Goal: Information Seeking & Learning: Learn about a topic

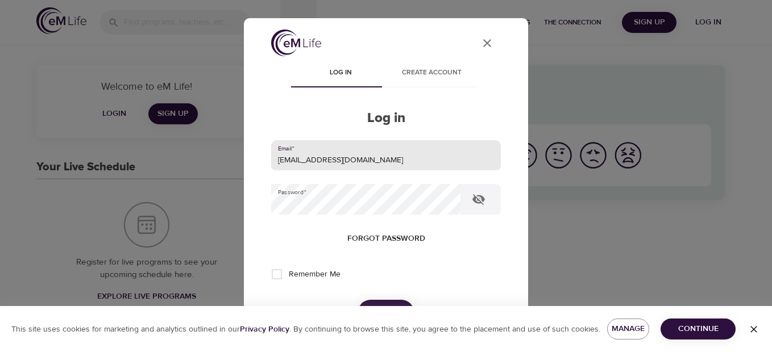
click at [341, 159] on input "[EMAIL_ADDRESS][DOMAIN_NAME]" at bounding box center [386, 155] width 230 height 31
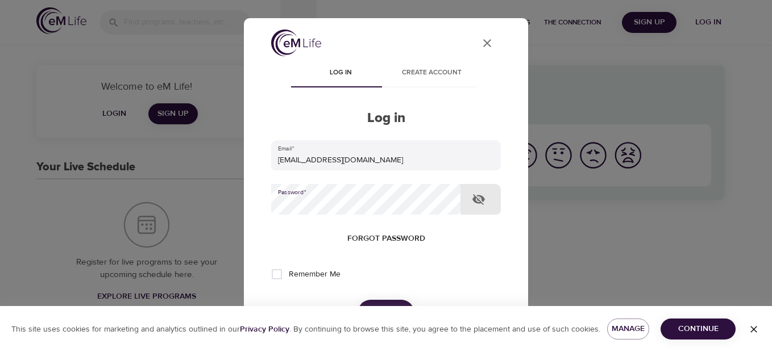
click at [358, 300] on button "Log in" at bounding box center [386, 312] width 56 height 24
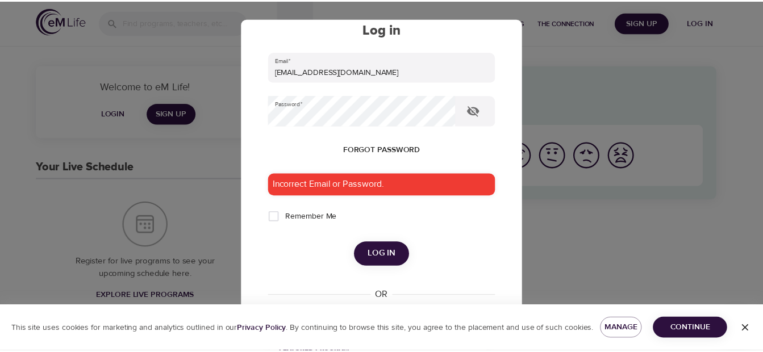
scroll to position [89, 0]
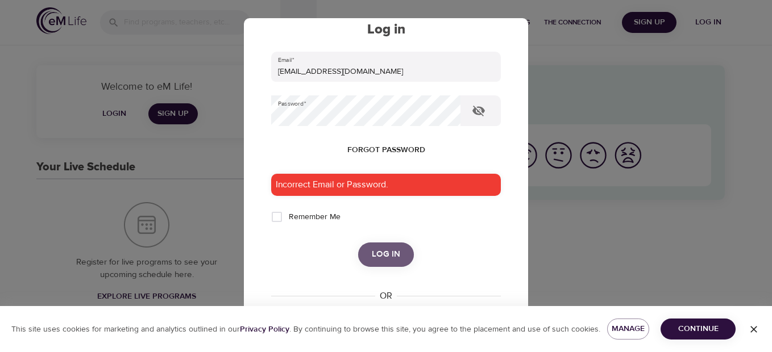
click at [391, 256] on span "Log in" at bounding box center [386, 254] width 28 height 15
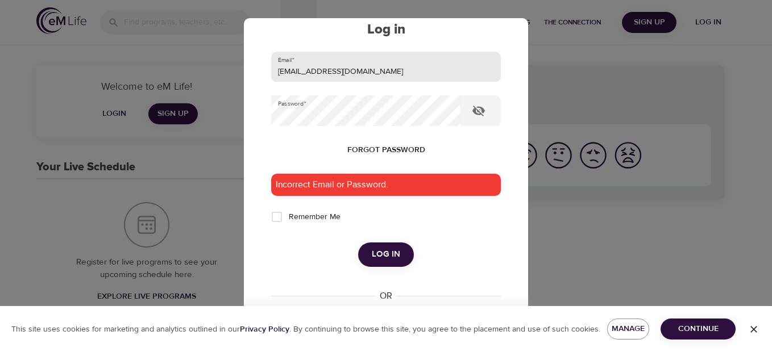
click at [341, 72] on input "[EMAIL_ADDRESS][DOMAIN_NAME]" at bounding box center [386, 67] width 230 height 31
type input "[EMAIL_ADDRESS][DOMAIN_NAME]"
click at [377, 255] on span "Log in" at bounding box center [386, 254] width 28 height 15
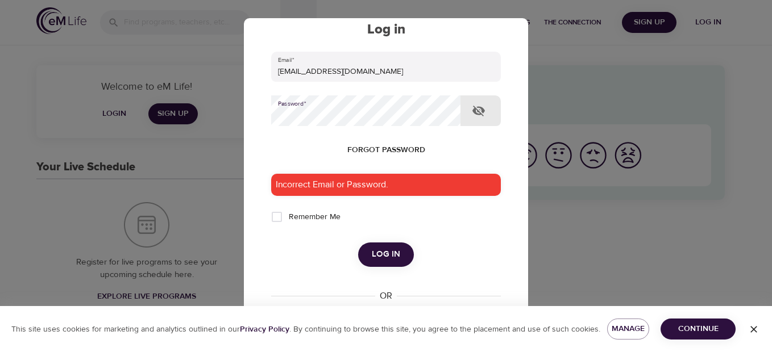
click at [307, 254] on div "Log in" at bounding box center [386, 255] width 230 height 24
click at [383, 255] on span "Log in" at bounding box center [386, 254] width 28 height 15
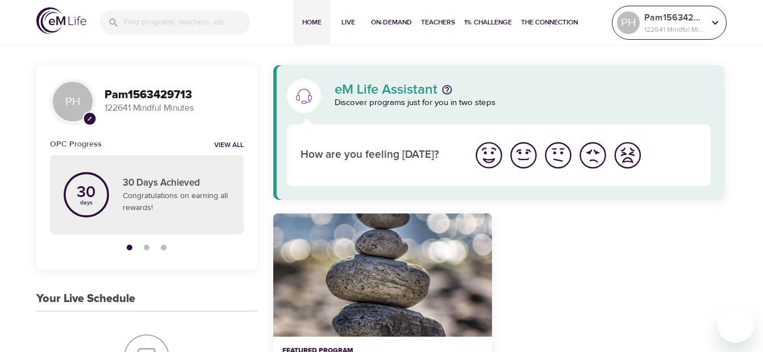
click at [714, 23] on icon at bounding box center [715, 22] width 13 height 13
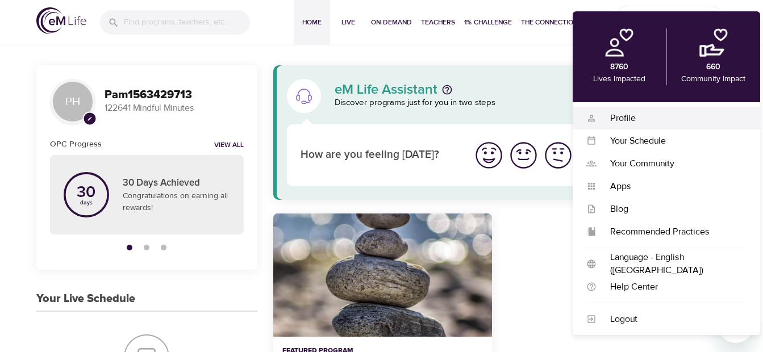
click at [622, 118] on div "Profile" at bounding box center [672, 118] width 150 height 13
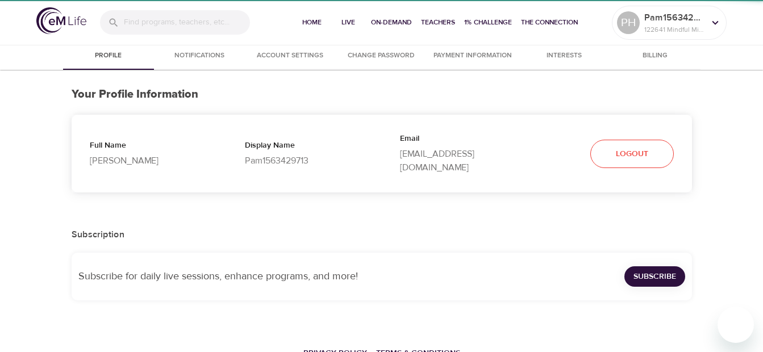
select select "10"
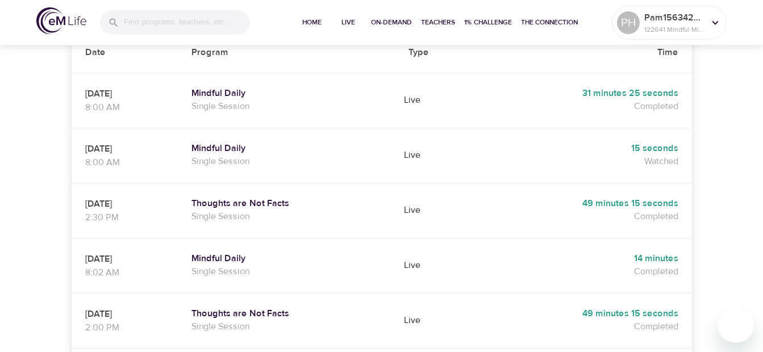
scroll to position [364, 0]
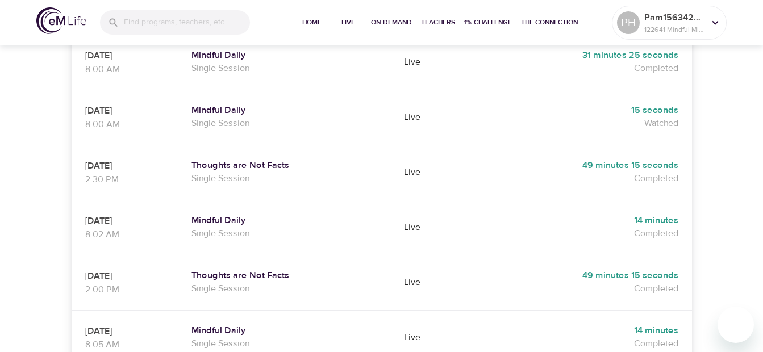
click at [254, 160] on h5 "Thoughts are Not Facts" at bounding box center [287, 166] width 190 height 12
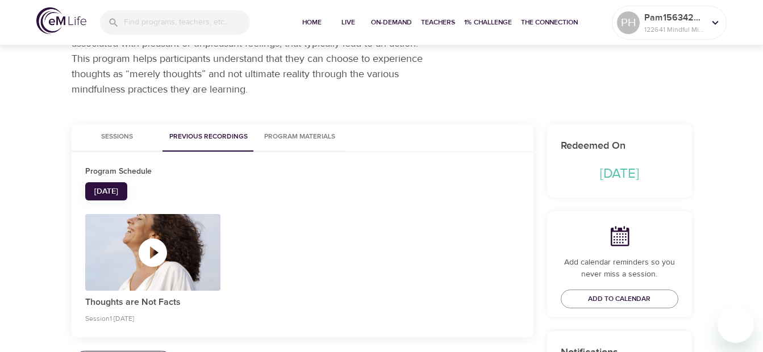
scroll to position [102, 0]
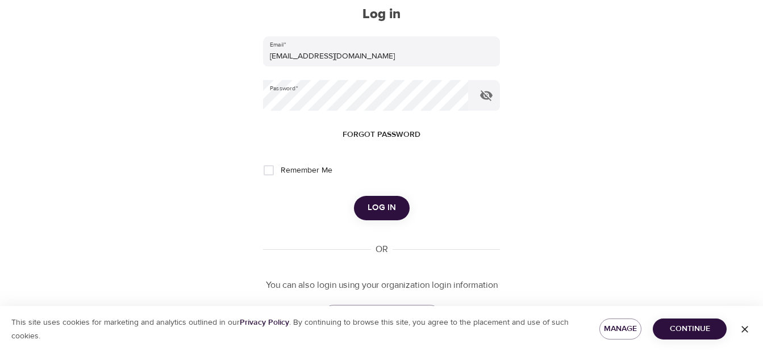
scroll to position [43, 0]
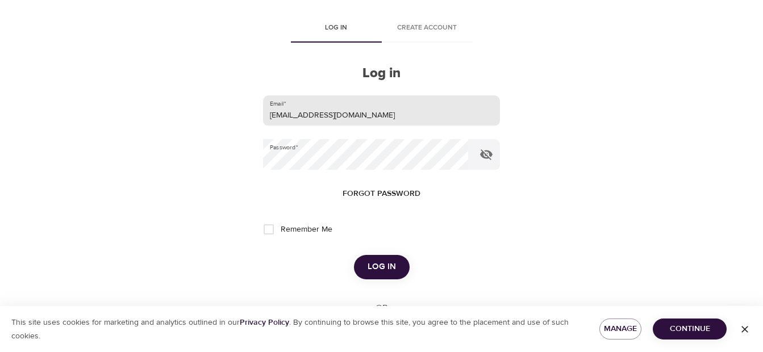
click at [337, 115] on input "[EMAIL_ADDRESS][DOMAIN_NAME]" at bounding box center [381, 111] width 236 height 31
type input "[EMAIL_ADDRESS][DOMAIN_NAME]"
click at [384, 268] on span "Log in" at bounding box center [382, 267] width 28 height 15
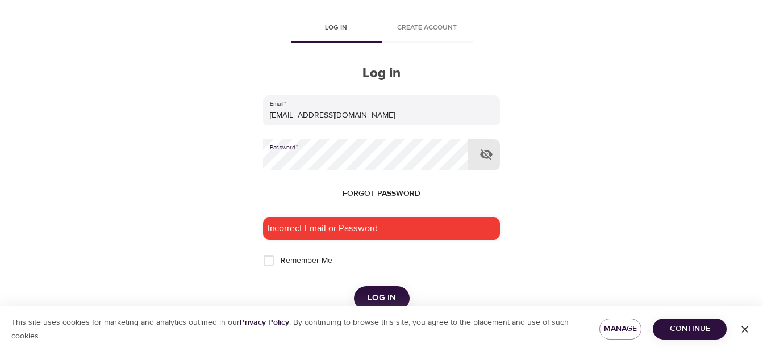
click at [495, 265] on div "Remember Me" at bounding box center [381, 261] width 236 height 24
click at [375, 298] on span "Log in" at bounding box center [382, 298] width 28 height 15
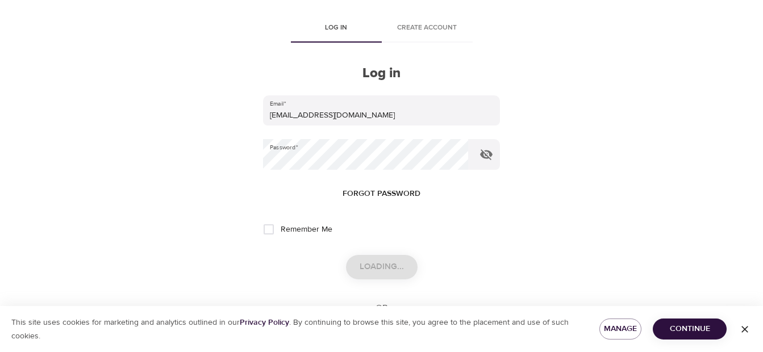
scroll to position [0, 0]
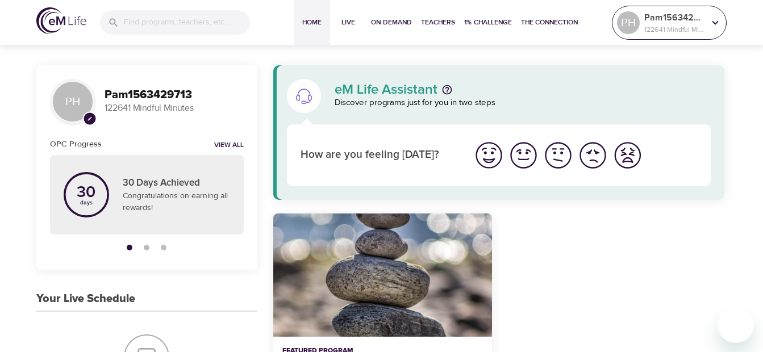
click at [715, 23] on icon at bounding box center [716, 22] width 6 height 4
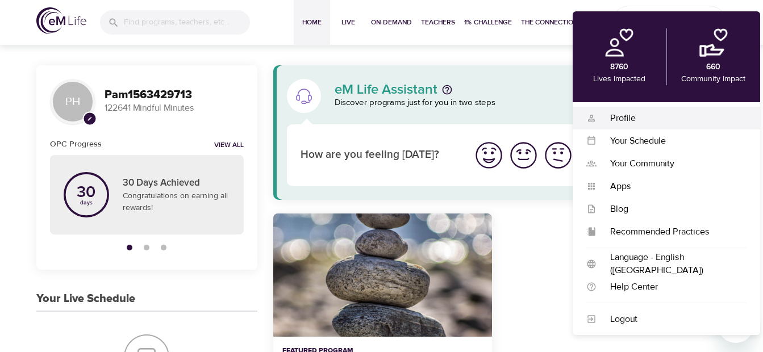
click at [622, 119] on div "Profile" at bounding box center [672, 118] width 150 height 13
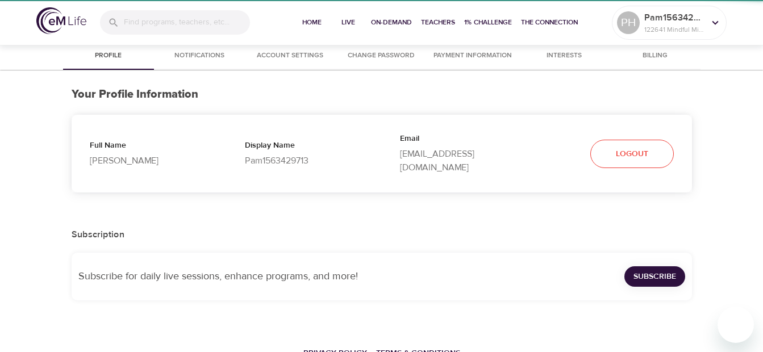
select select "10"
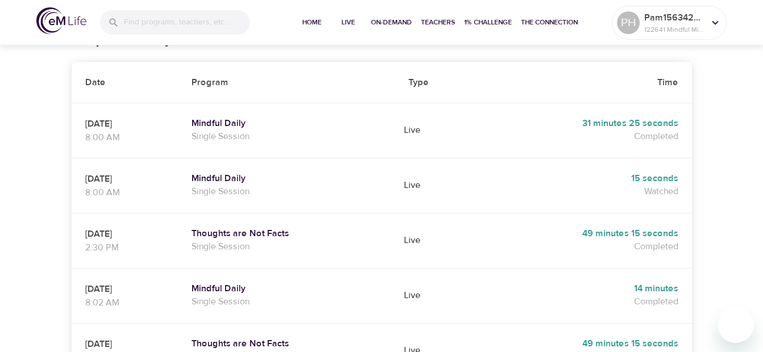
scroll to position [318, 0]
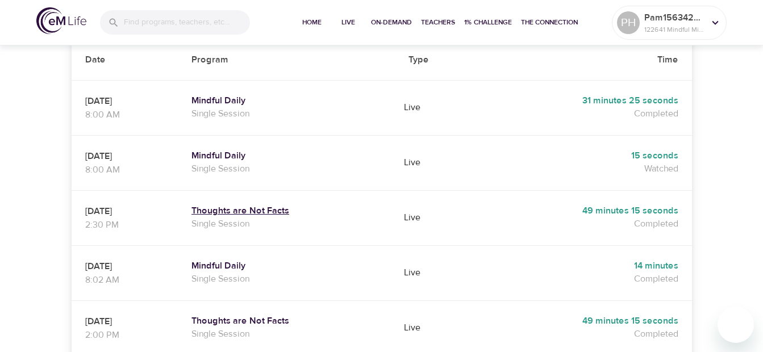
click at [247, 205] on h5 "Thoughts are Not Facts" at bounding box center [287, 211] width 190 height 12
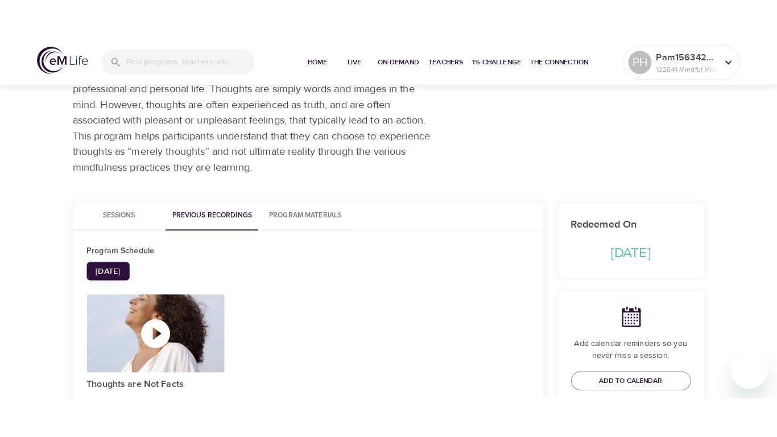
scroll to position [219, 0]
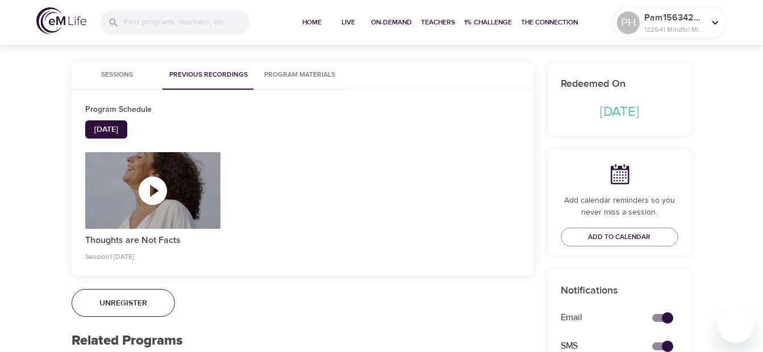
click at [153, 188] on icon "button" at bounding box center [153, 191] width 34 height 34
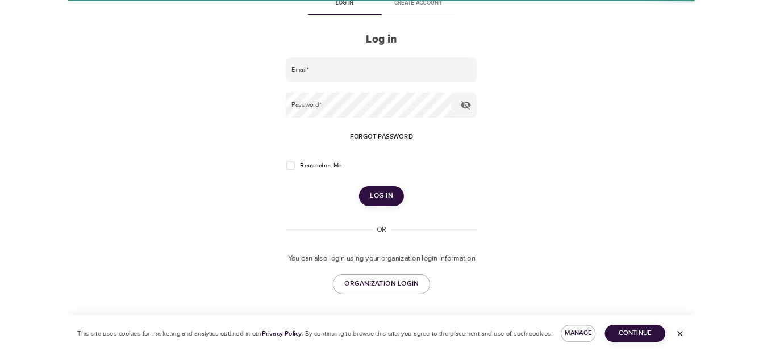
scroll to position [43, 0]
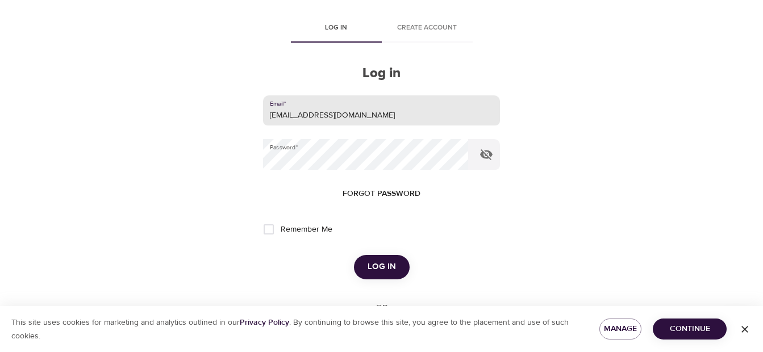
click at [337, 115] on input "[EMAIL_ADDRESS][DOMAIN_NAME]" at bounding box center [381, 111] width 236 height 31
type input "[EMAIL_ADDRESS][DOMAIN_NAME]"
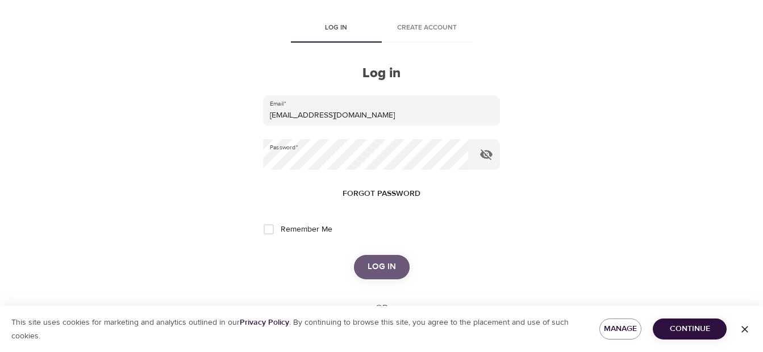
click at [373, 268] on span "Log in" at bounding box center [382, 267] width 28 height 15
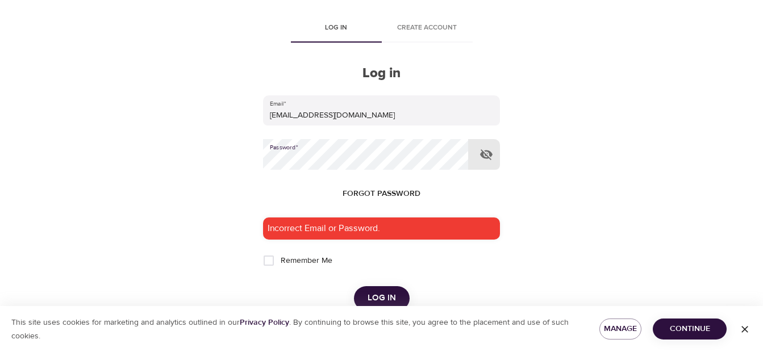
click at [552, 227] on div "User Profile Log in Create account Log in Email   * pamhong@msn.com Password   …" at bounding box center [382, 133] width 648 height 352
click at [381, 298] on span "Log in" at bounding box center [382, 298] width 28 height 15
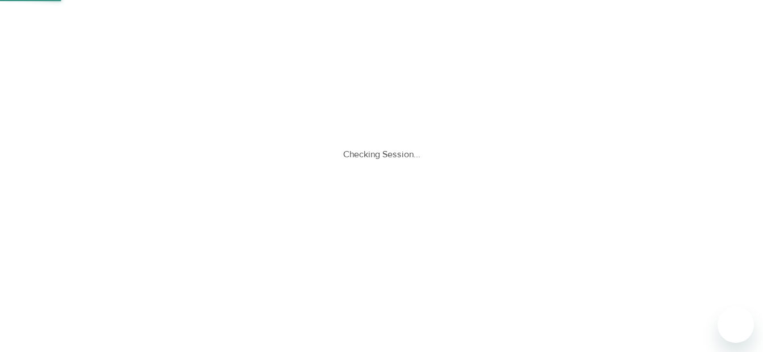
scroll to position [0, 0]
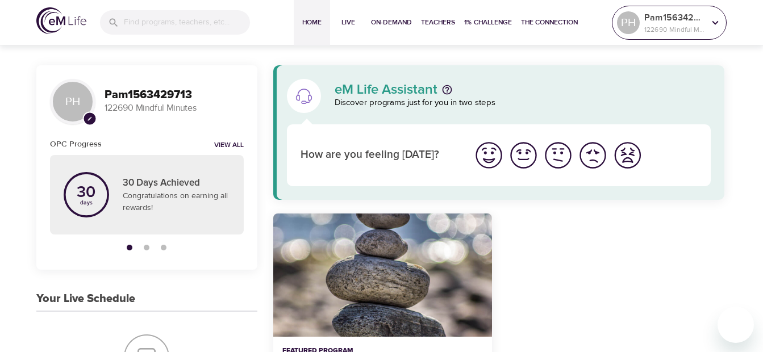
click at [716, 24] on icon at bounding box center [715, 22] width 13 height 13
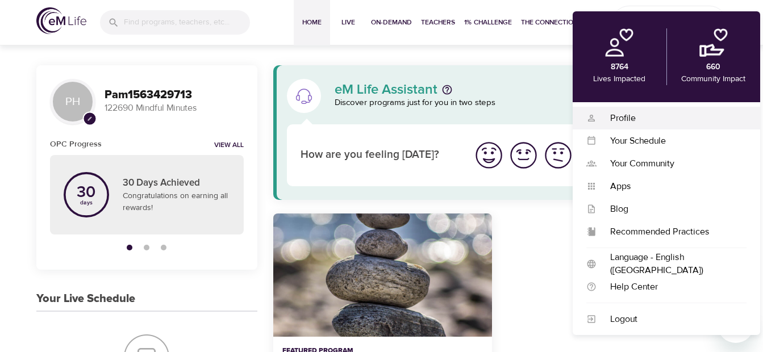
click at [622, 118] on div "Profile" at bounding box center [672, 118] width 150 height 13
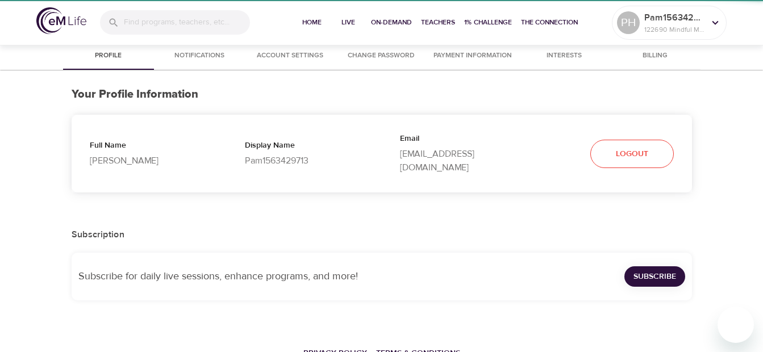
select select "10"
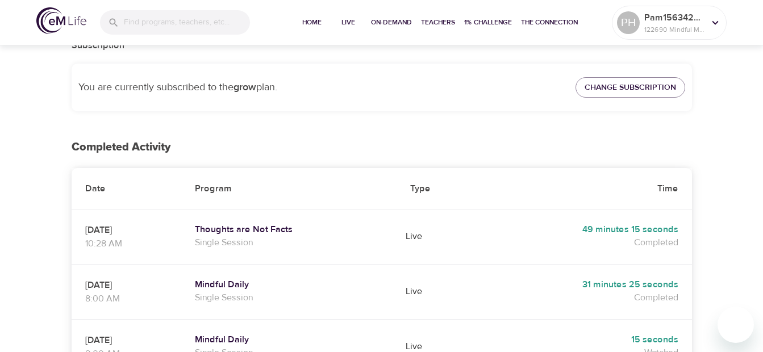
scroll to position [258, 0]
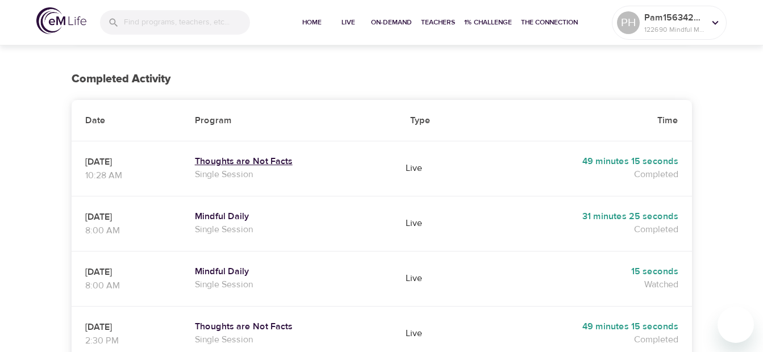
click at [251, 156] on h5 "Thoughts are Not Facts" at bounding box center [289, 162] width 189 height 12
